Goal: Task Accomplishment & Management: Manage account settings

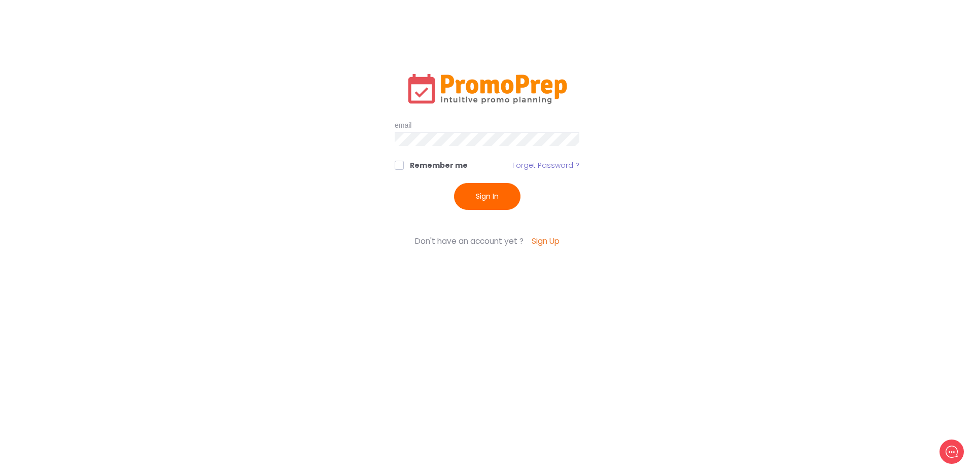
click at [421, 118] on div "Remember me Forget Password ? Sign In Sign Up Enter your details to create your…" at bounding box center [487, 153] width 199 height 164
click at [421, 123] on input "text" at bounding box center [487, 126] width 185 height 14
type input "[EMAIL_ADDRESS][DOMAIN_NAME]"
click at [454, 183] on button "Sign In" at bounding box center [487, 196] width 66 height 27
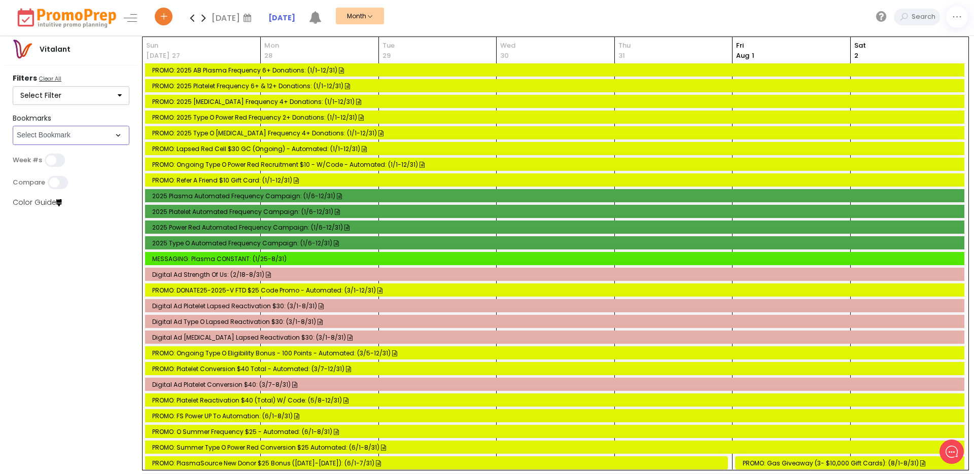
click at [115, 135] on select "Select Bookmark App Msg Ctr/Push BVR Calling/VMTs (PLT & Red Cell) Direct Mail …" at bounding box center [71, 135] width 117 height 19
select select "162"
click at [13, 145] on select "Select Bookmark App Msg Ctr/Push BVR Calling/VMTs (PLT & Red Cell) Direct Mail …" at bounding box center [71, 135] width 117 height 19
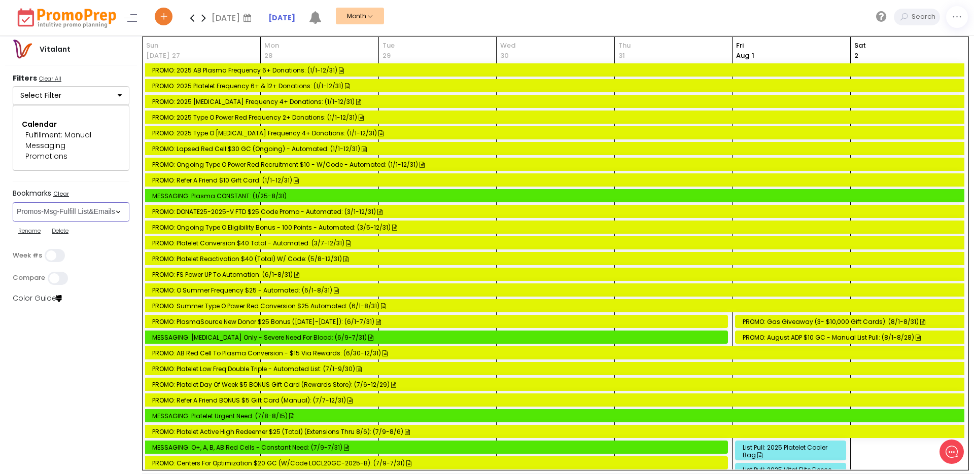
click at [246, 338] on div "MESSAGING: [MEDICAL_DATA] Only - Severe Need for Blood: (6/9-7/31)" at bounding box center [438, 338] width 572 height 8
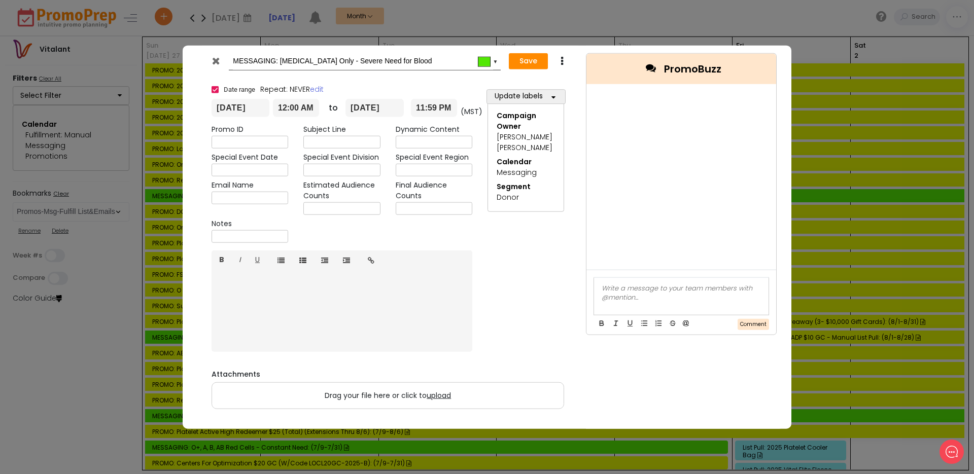
click at [216, 60] on icon at bounding box center [216, 60] width 8 height 10
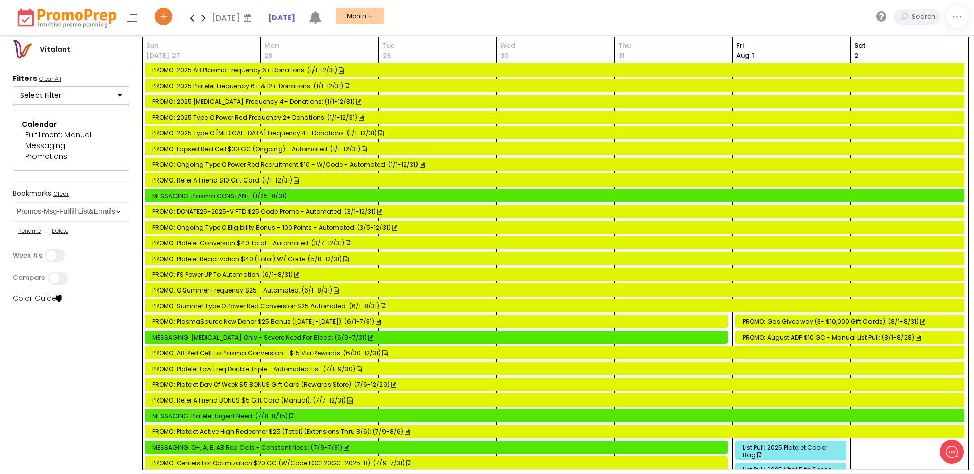
click at [191, 19] on icon at bounding box center [192, 18] width 12 height 20
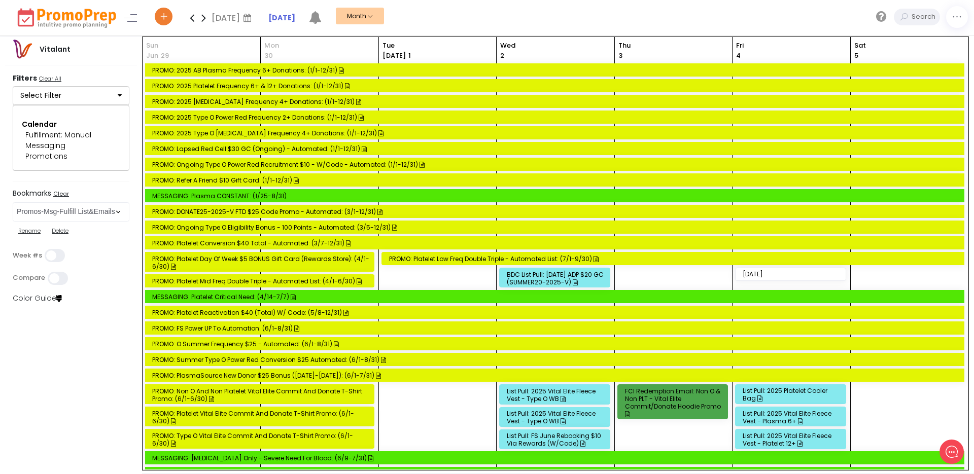
click at [191, 19] on icon at bounding box center [192, 18] width 12 height 20
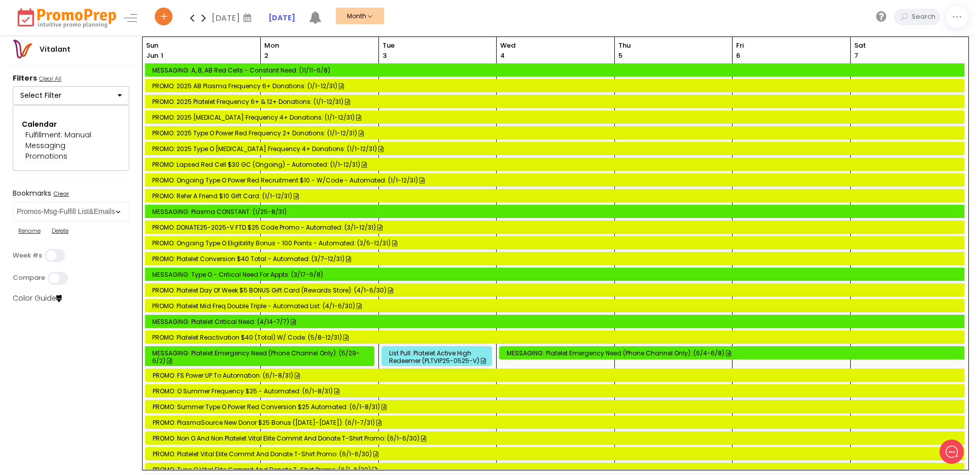
click at [191, 19] on icon at bounding box center [192, 18] width 12 height 20
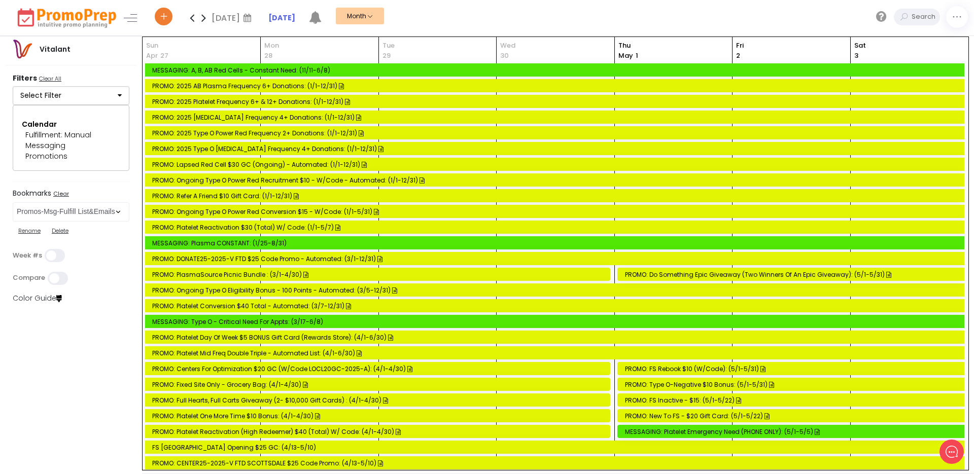
click at [272, 320] on div "MESSAGING: Type O - Critical Need for Appts: (3/17-6/8)" at bounding box center [556, 322] width 808 height 8
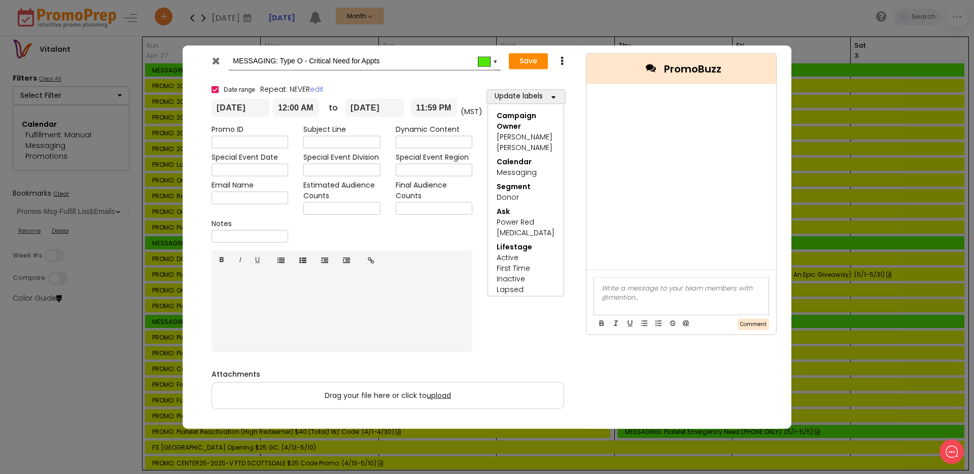
click at [216, 62] on icon at bounding box center [216, 60] width 8 height 10
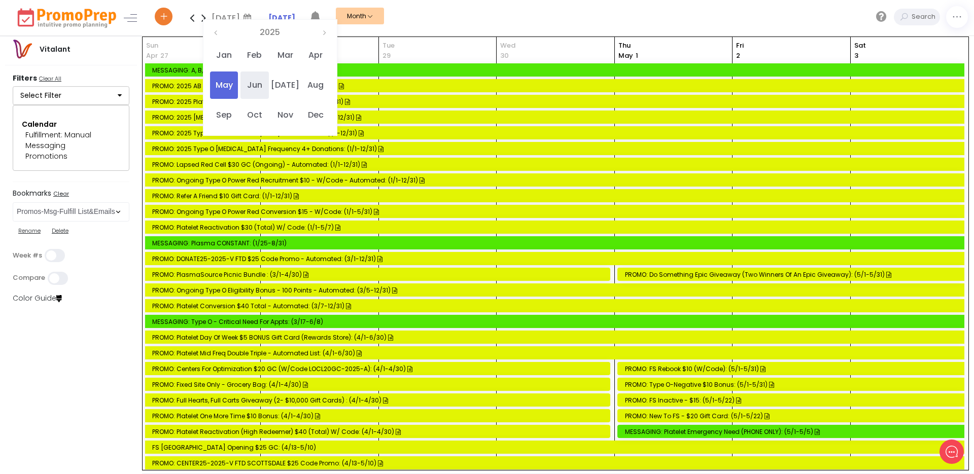
click at [259, 79] on span "Jun" at bounding box center [254, 85] width 28 height 27
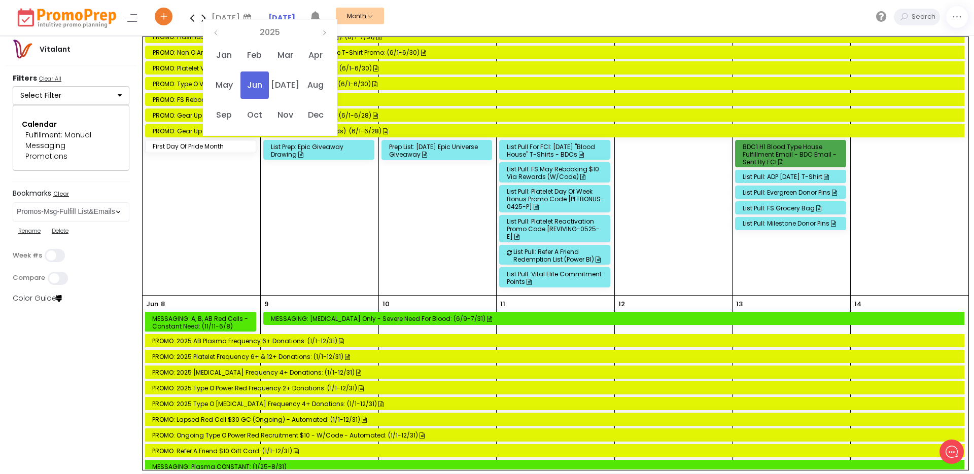
scroll to position [457, 0]
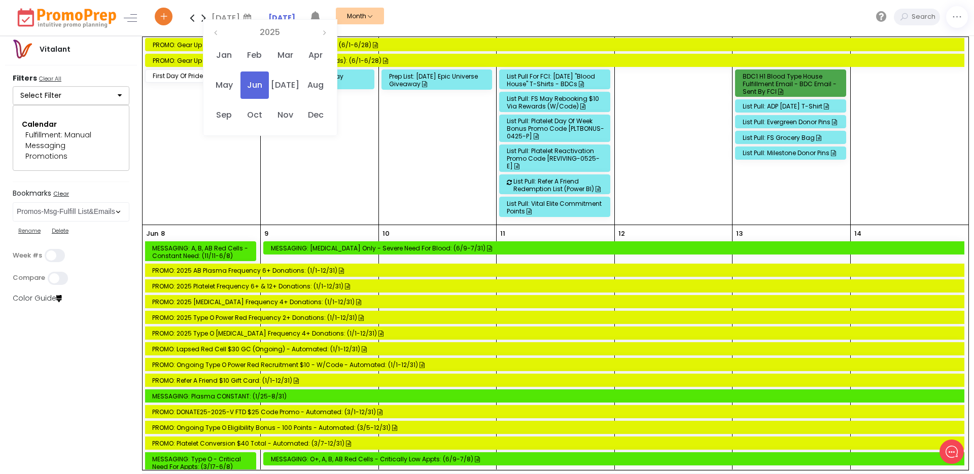
click at [390, 248] on div "MESSAGING: [MEDICAL_DATA] Only - Severe Need for Blood: (6/9-7/31)" at bounding box center [615, 249] width 689 height 8
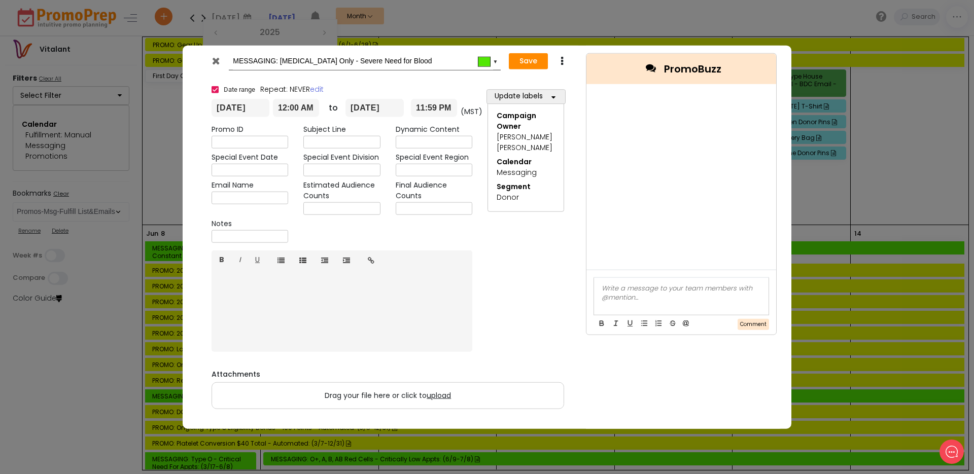
click at [216, 62] on icon at bounding box center [216, 60] width 8 height 10
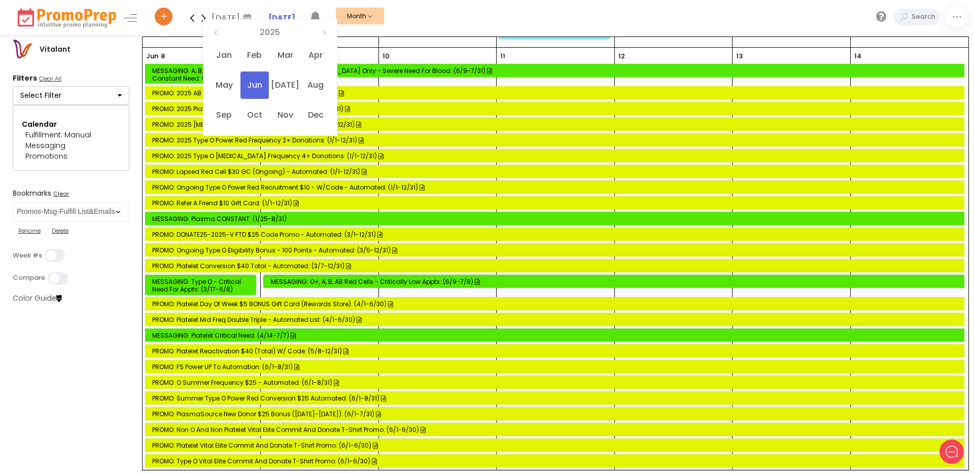
scroll to position [647, 0]
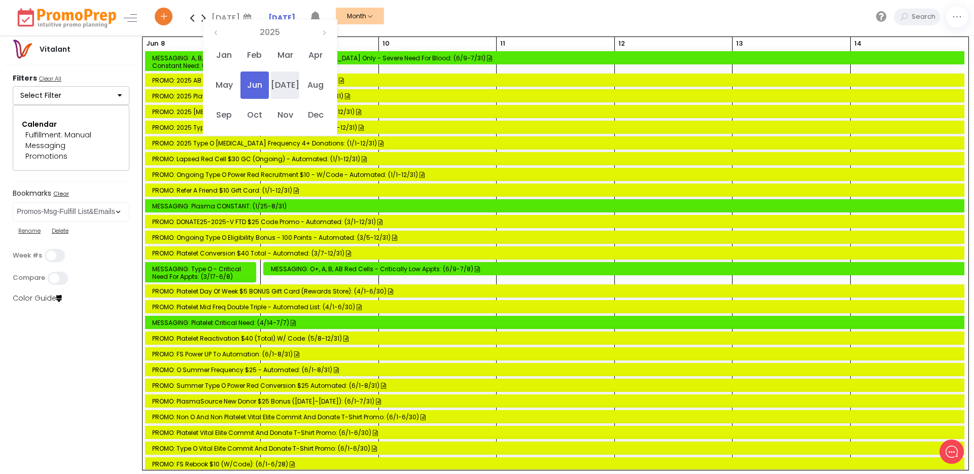
click at [292, 82] on span "[DATE]" at bounding box center [285, 85] width 28 height 27
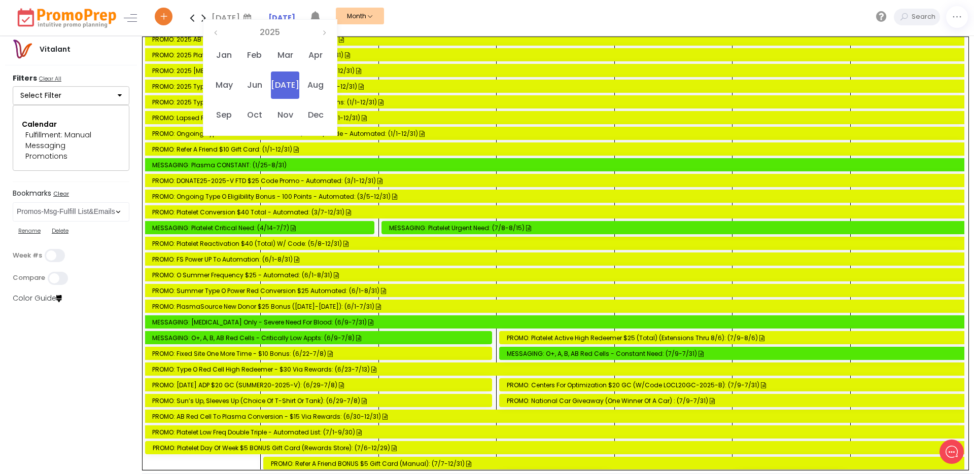
scroll to position [824, 0]
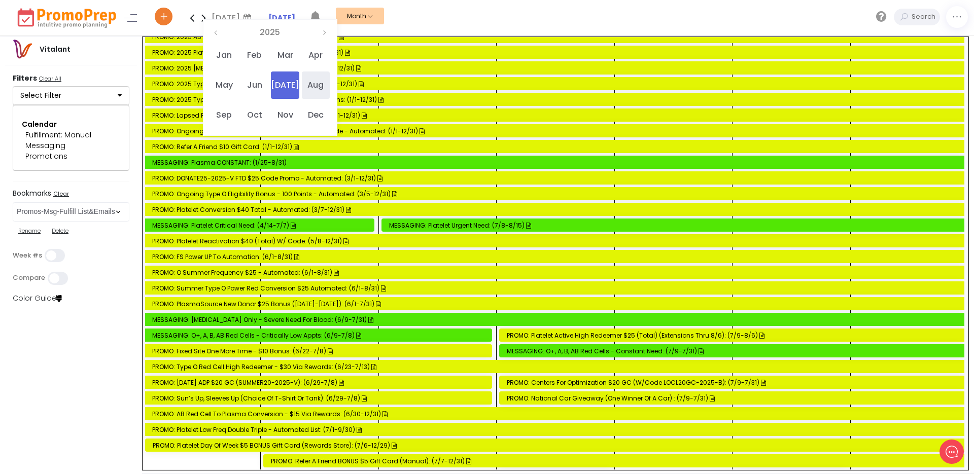
click at [316, 81] on span "Aug" at bounding box center [316, 85] width 28 height 27
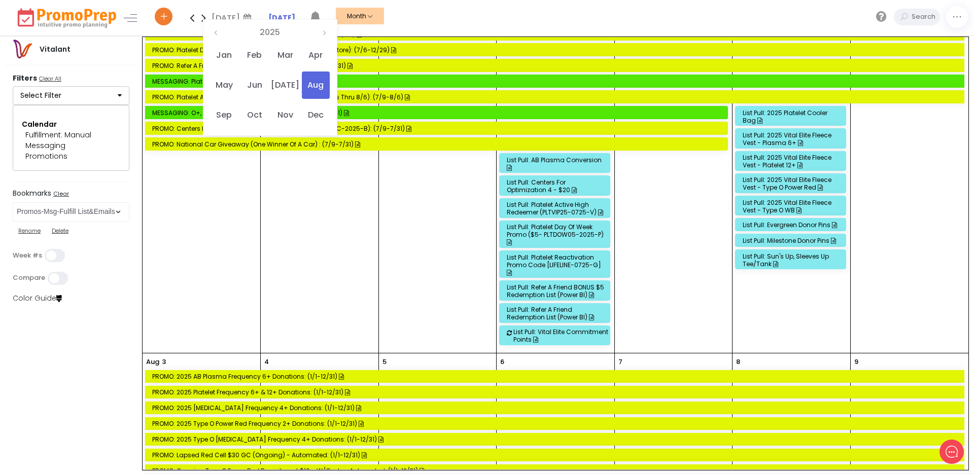
scroll to position [317, 0]
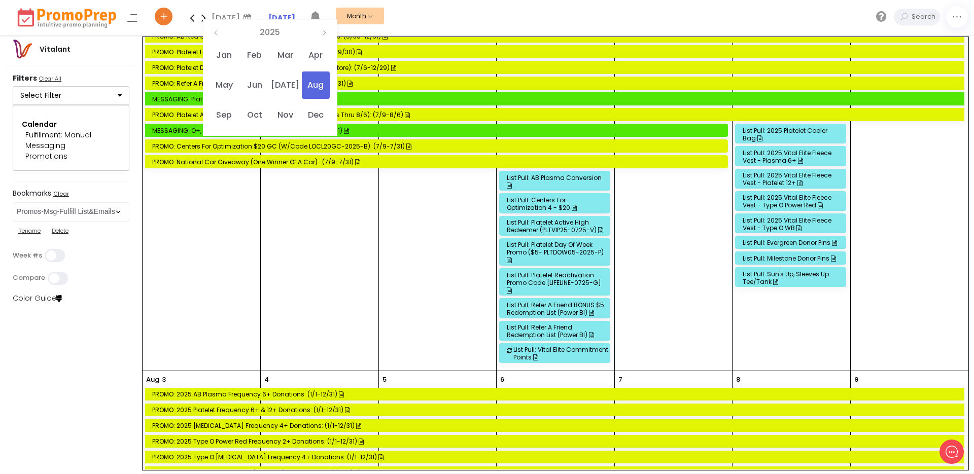
click at [376, 129] on div "MESSAGING: O+, A, B, AB Red Cells - Constant Need: (7/9-7/31)" at bounding box center [438, 131] width 572 height 8
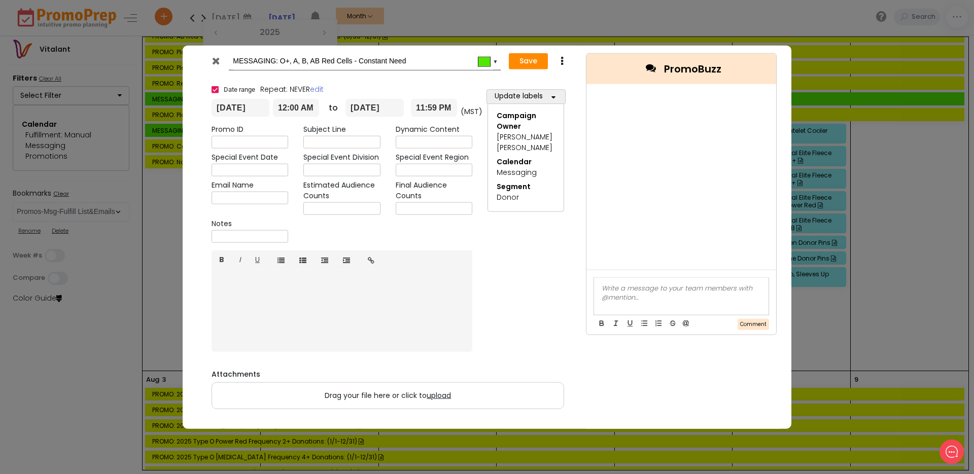
click at [363, 107] on input "[DATE]" at bounding box center [374, 108] width 58 height 18
click at [376, 203] on td "21" at bounding box center [377, 205] width 18 height 15
click at [376, 203] on input "text" at bounding box center [341, 208] width 77 height 13
type input "[DATE]"
click at [535, 58] on button "Save" at bounding box center [528, 61] width 39 height 16
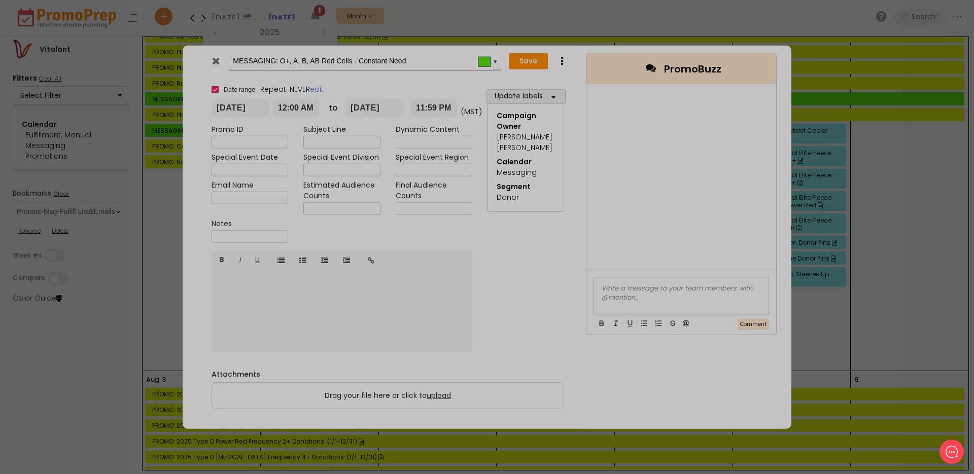
type input "[DATE]"
type input "00:00"
type input "[DATE]"
type input "23:59"
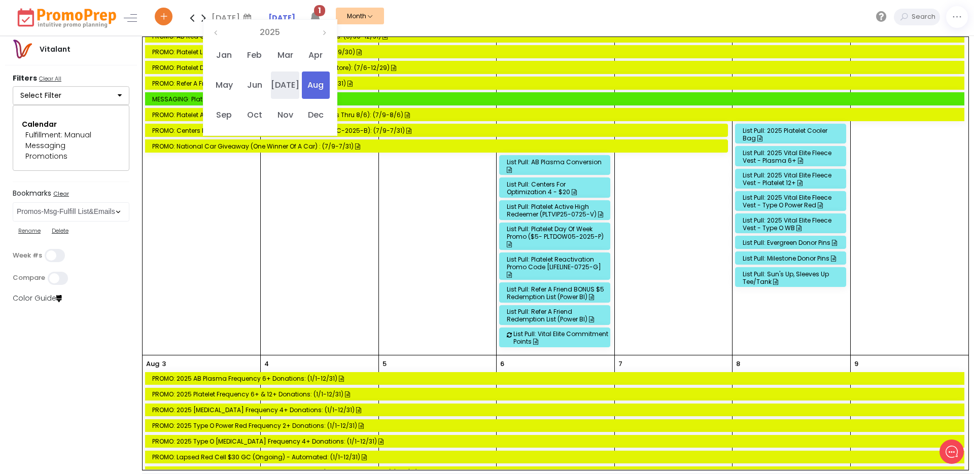
click at [290, 80] on span "[DATE]" at bounding box center [285, 85] width 28 height 27
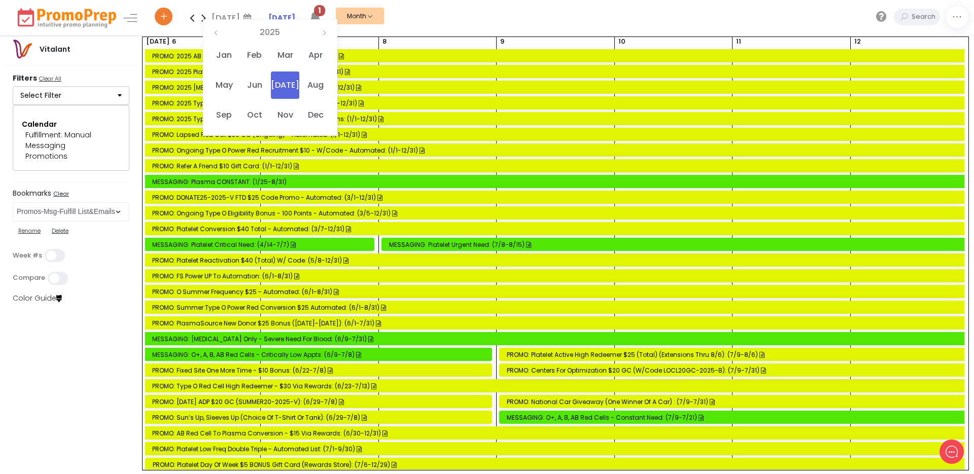
scroll to position [850, 0]
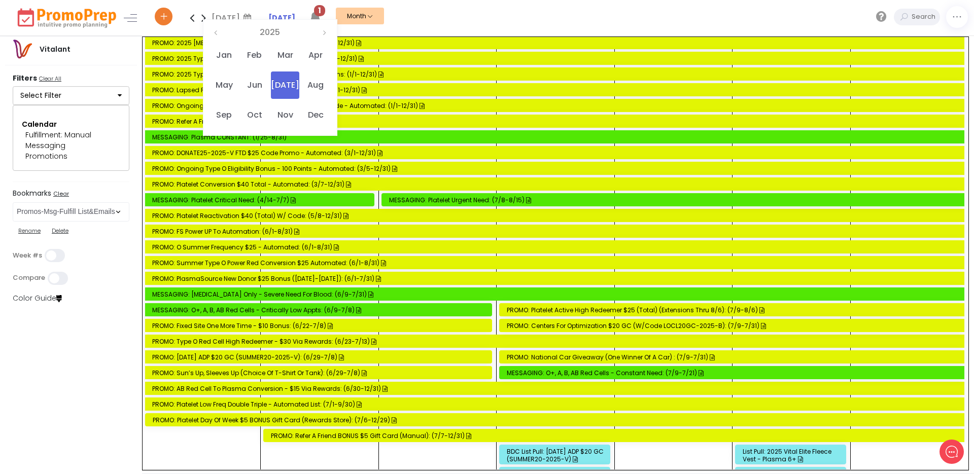
click at [606, 370] on div "MESSAGING: O+, A, B, AB Red Cells - Constant Need: (7/9-7/21)" at bounding box center [734, 373] width 454 height 8
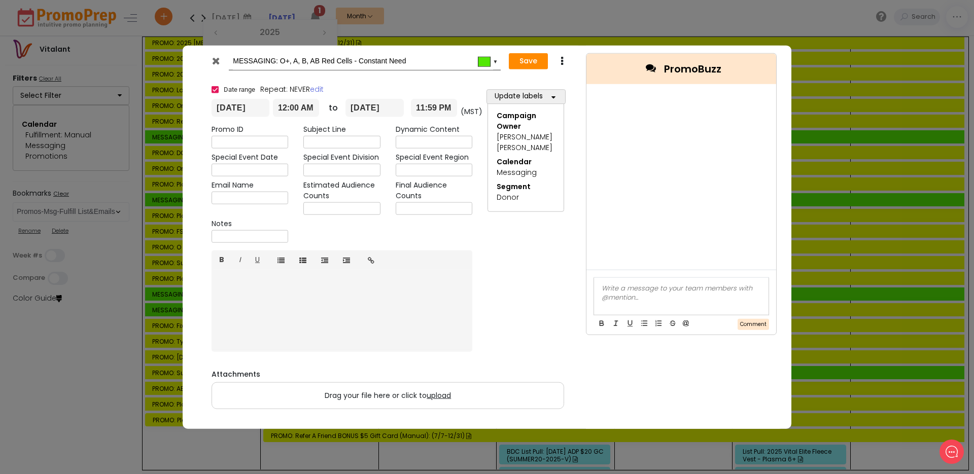
click at [562, 60] on icon at bounding box center [562, 61] width 8 height 10
click at [589, 80] on link "Duplicate" at bounding box center [594, 80] width 70 height 21
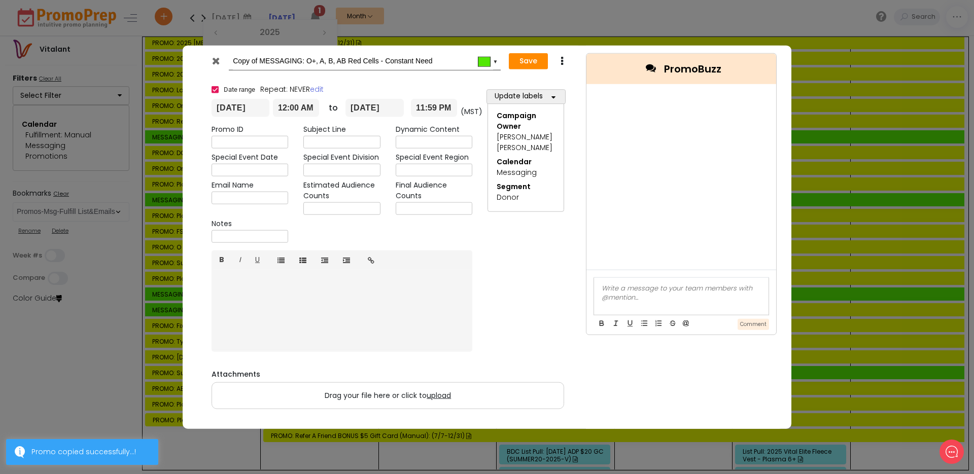
click at [260, 60] on input "Copy of MESSAGING: O+, A, B, AB Red Cells - Constant Need" at bounding box center [363, 61] width 260 height 18
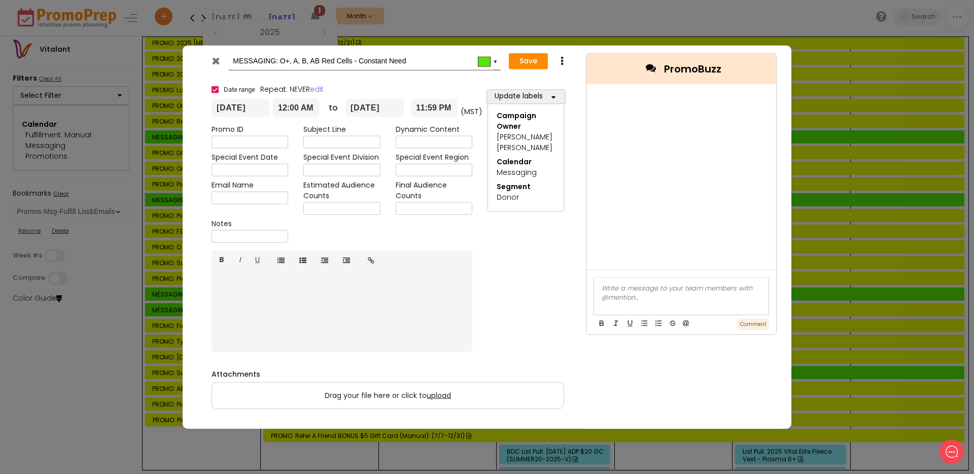
click at [388, 59] on input "MESSAGING: O+, A, B, AB Red Cells - Constant Need" at bounding box center [363, 61] width 260 height 18
click at [423, 60] on input "MESSAGING: O+, A, B, AB Red Cells - Critical Need" at bounding box center [363, 61] width 260 height 18
type input "MESSAGING: O+, A, B, AB Red Cells - Critical Need for Donors"
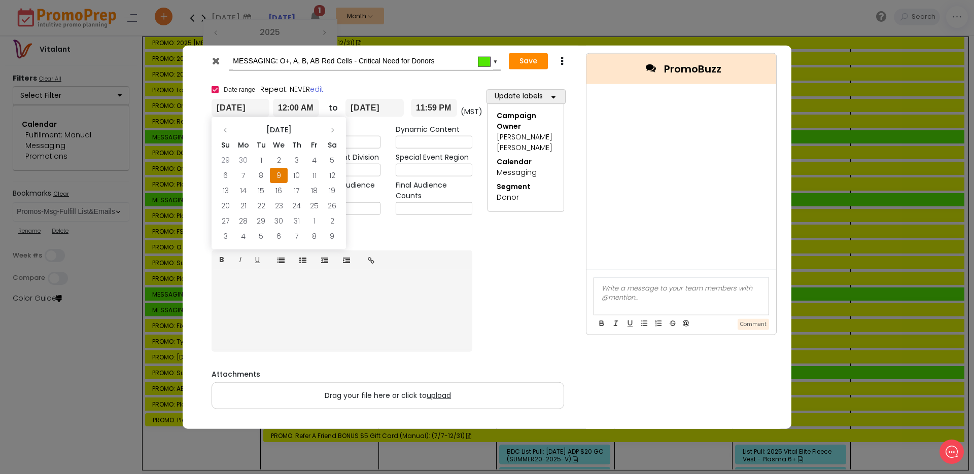
click at [248, 106] on input "[DATE]" at bounding box center [241, 108] width 58 height 18
click at [259, 204] on td "22" at bounding box center [261, 205] width 18 height 15
type input "[DATE]"
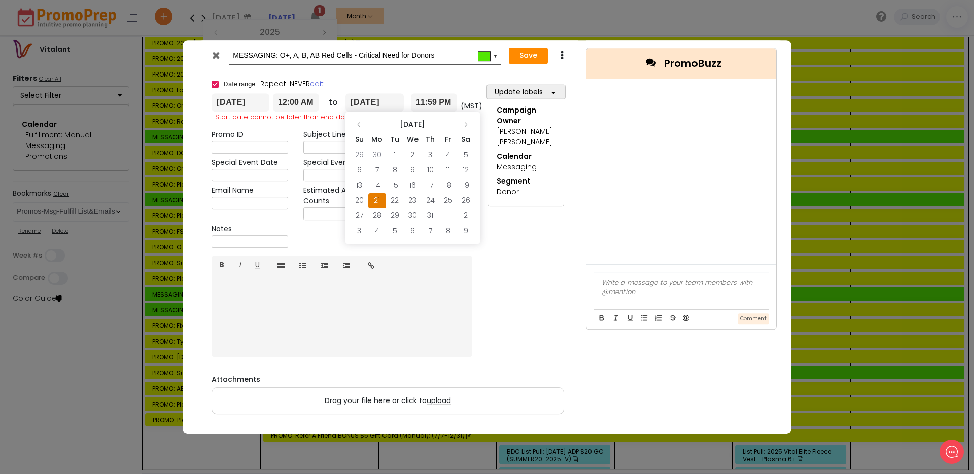
click at [384, 101] on input "[DATE]" at bounding box center [374, 103] width 58 height 18
click at [466, 126] on icon at bounding box center [466, 125] width 6 height 6
click at [357, 231] on td "31" at bounding box center [360, 231] width 18 height 15
type input "[DATE]"
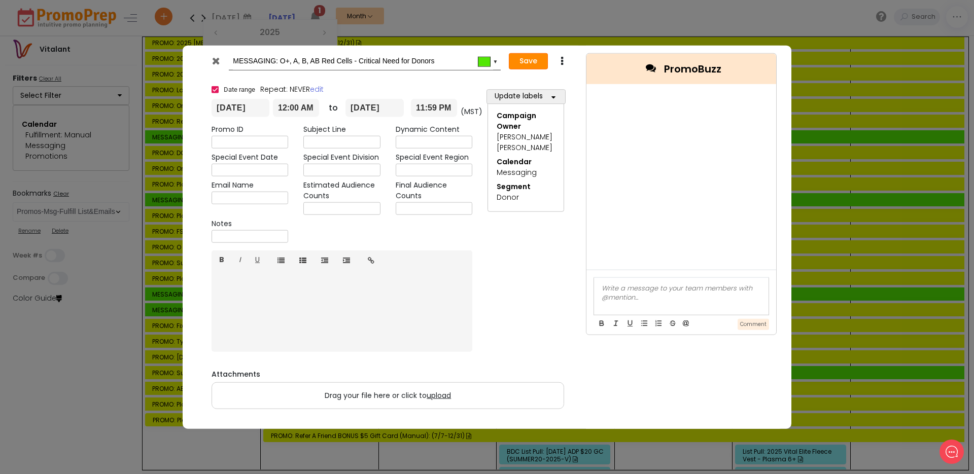
click at [530, 60] on button "Save" at bounding box center [528, 61] width 39 height 16
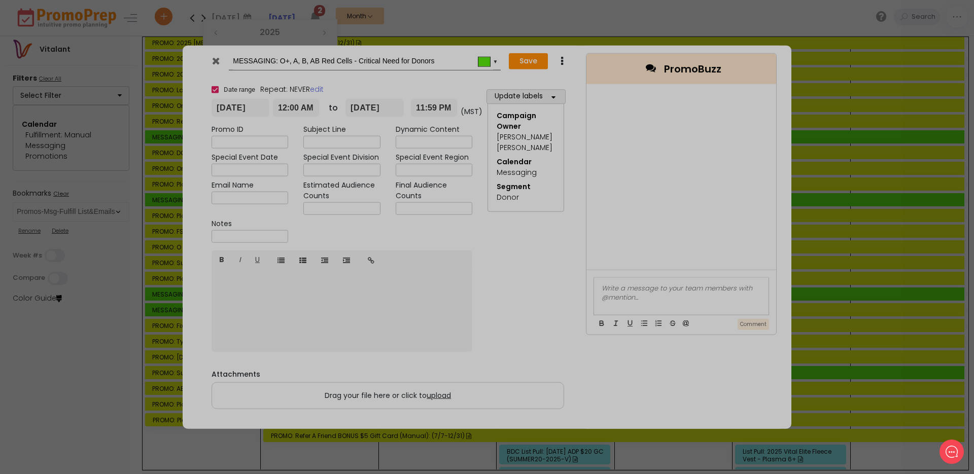
type input "[DATE]"
type input "00:00"
type input "[DATE]"
type input "23:59"
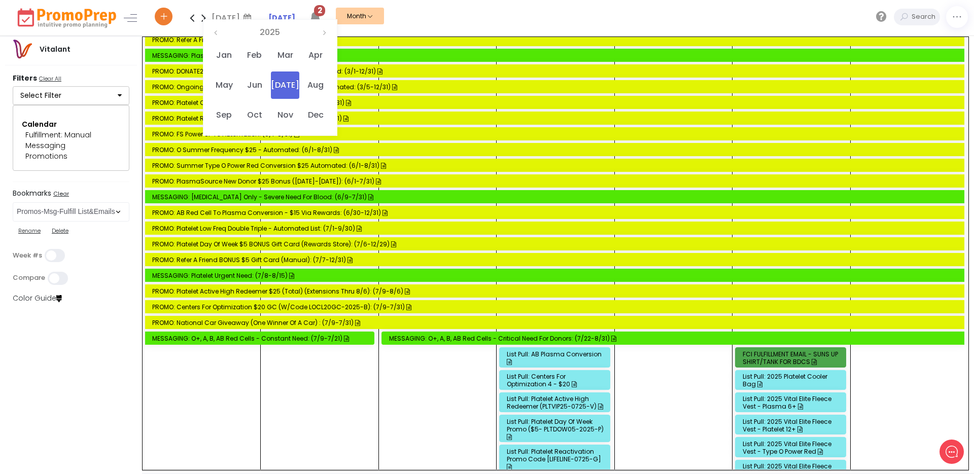
scroll to position [2384, 0]
